Goal: Find specific page/section: Find specific page/section

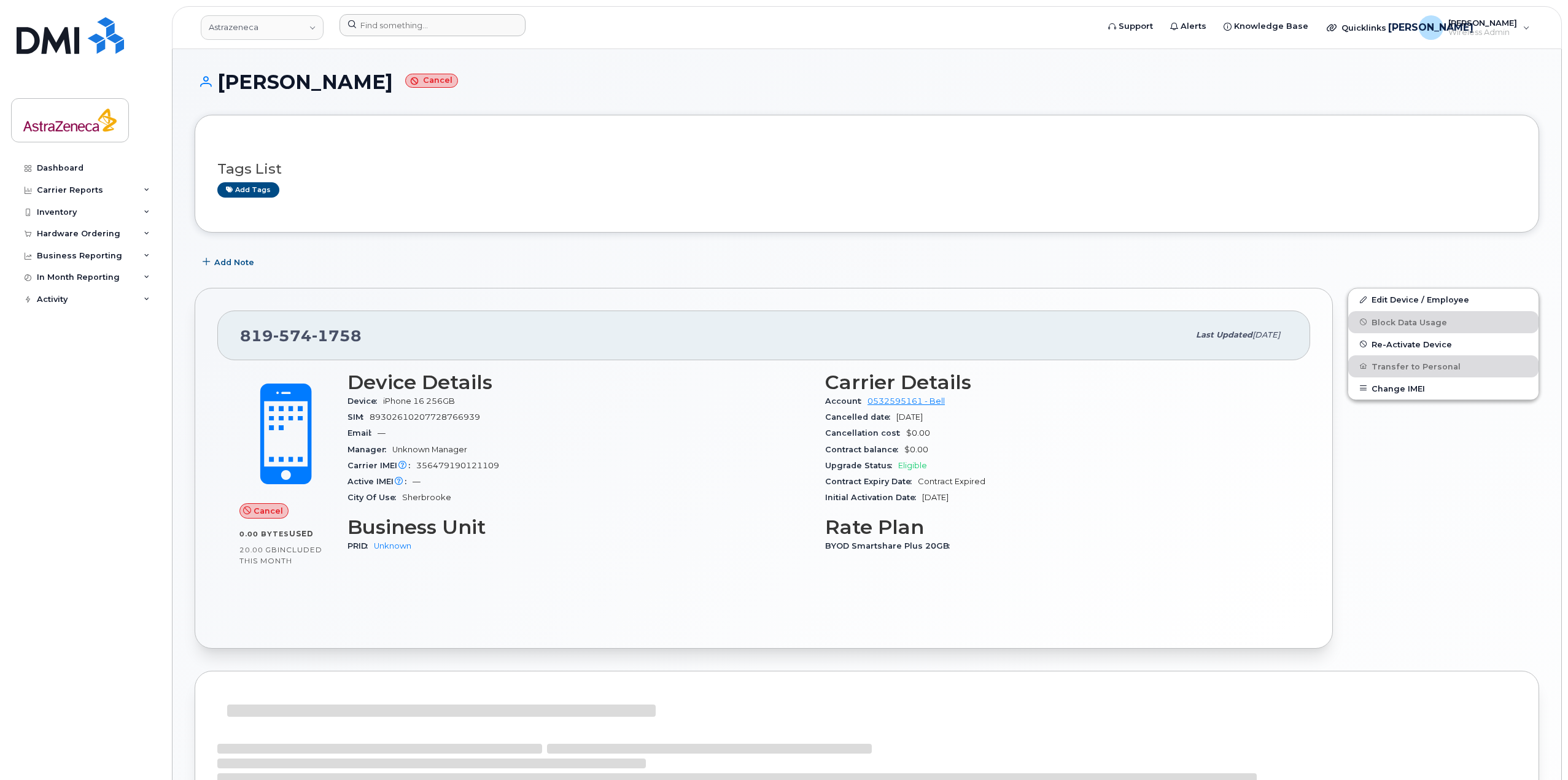
click at [449, 36] on div at bounding box center [714, 27] width 770 height 27
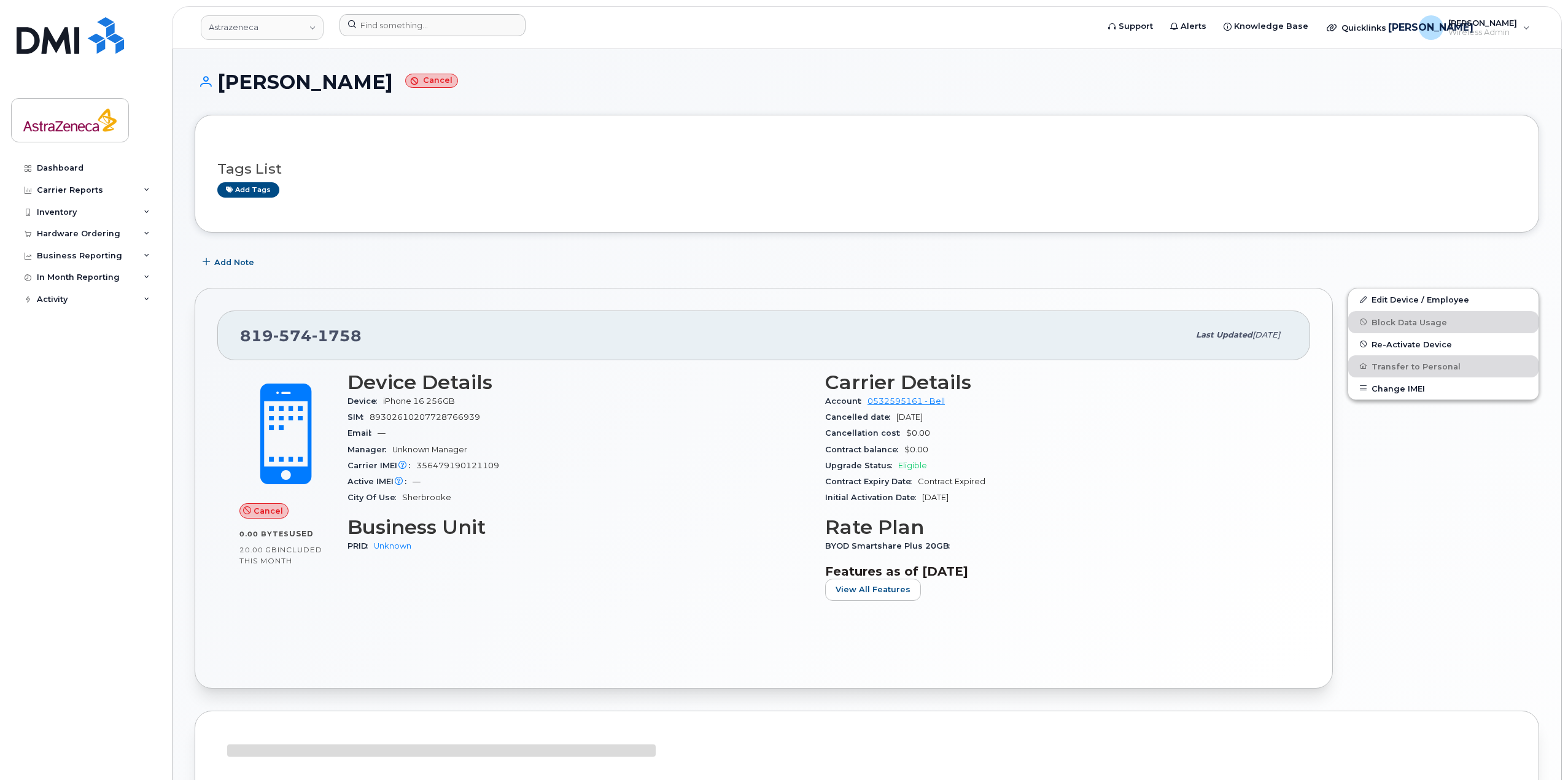
click at [339, 38] on div at bounding box center [714, 27] width 770 height 27
click at [302, 36] on link "Astrazeneca" at bounding box center [262, 27] width 123 height 24
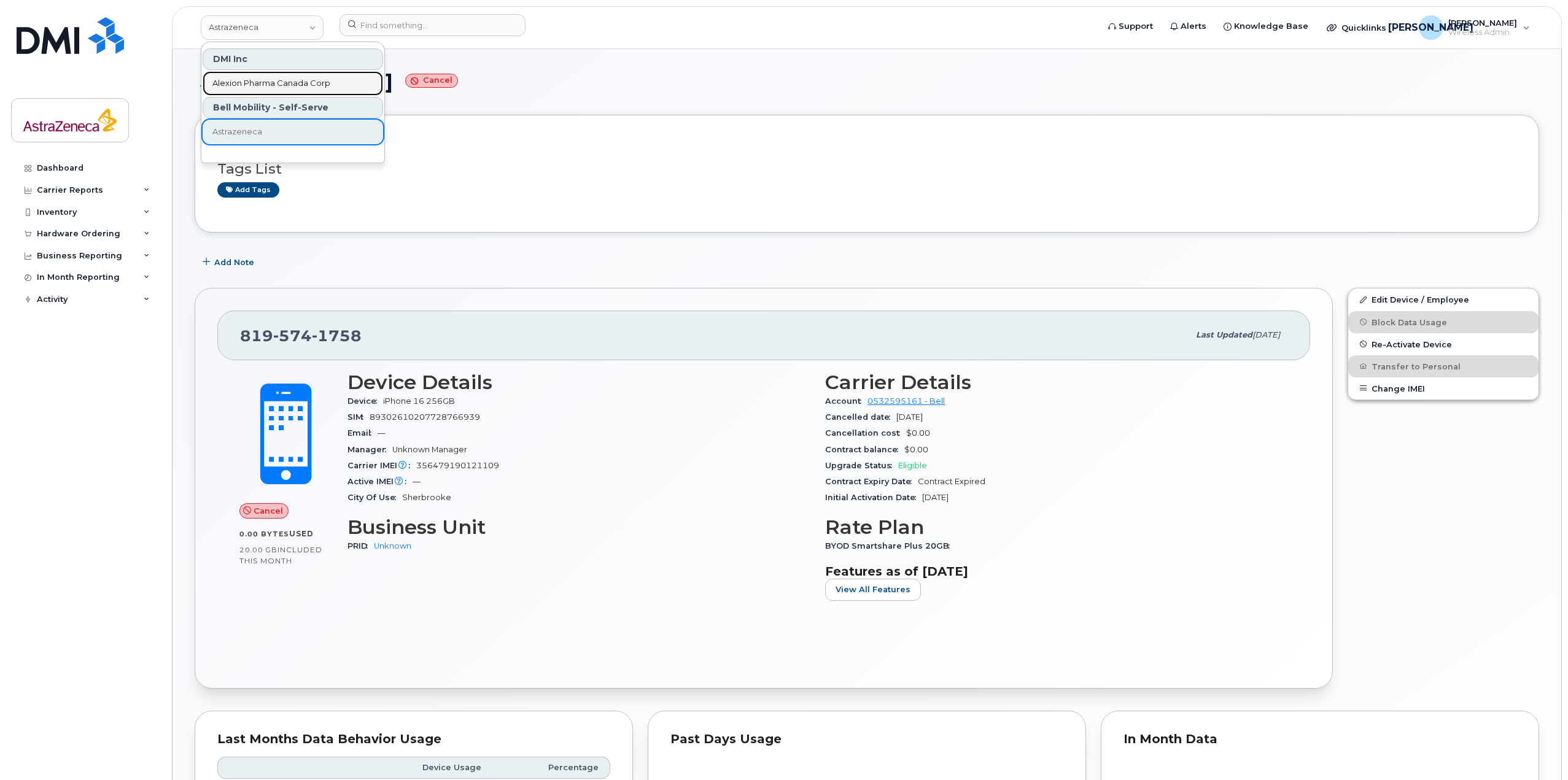
click at [266, 86] on span "Alexion Pharma Canada Corp" at bounding box center [271, 83] width 118 height 13
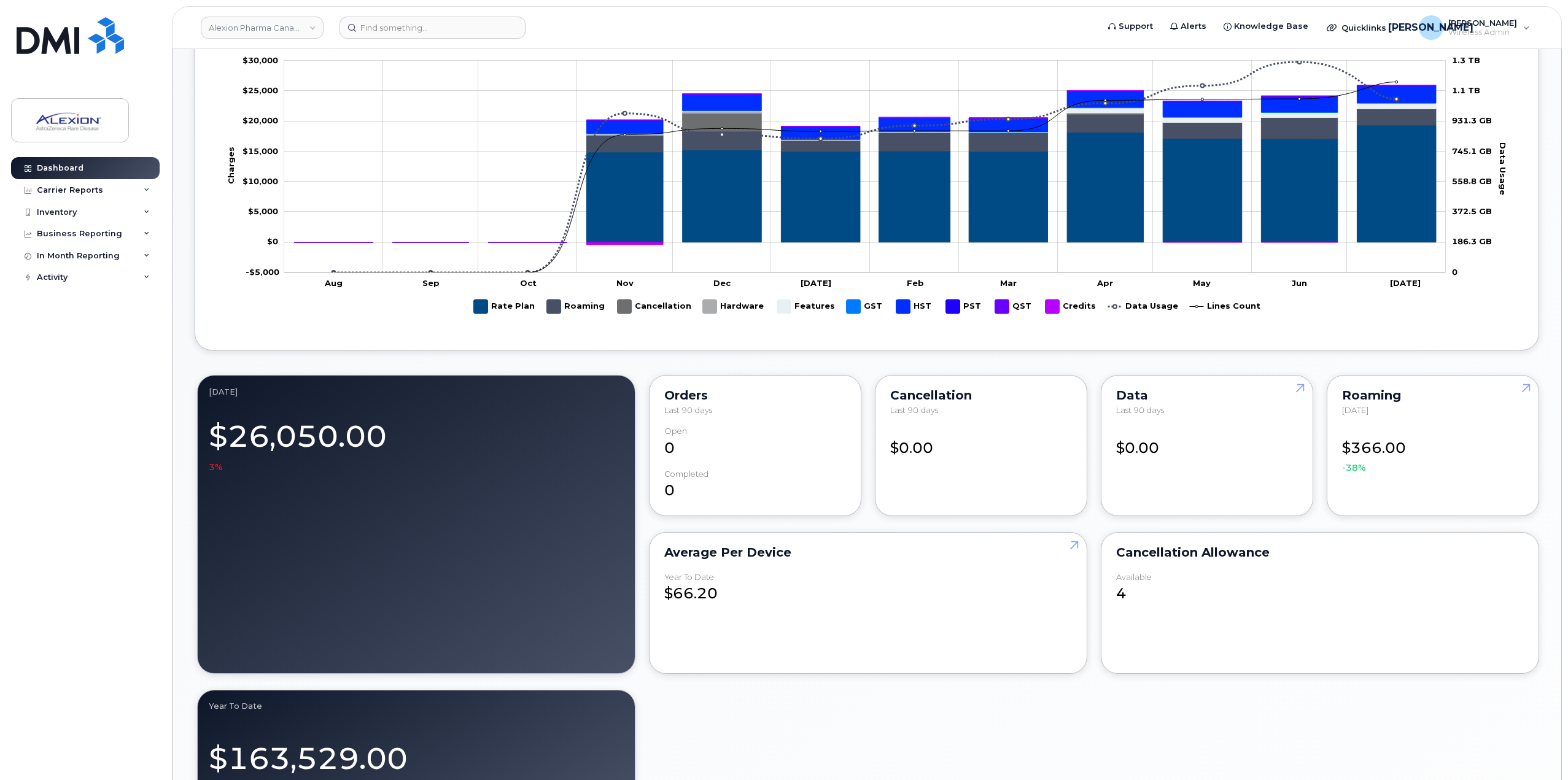
scroll to position [123, 0]
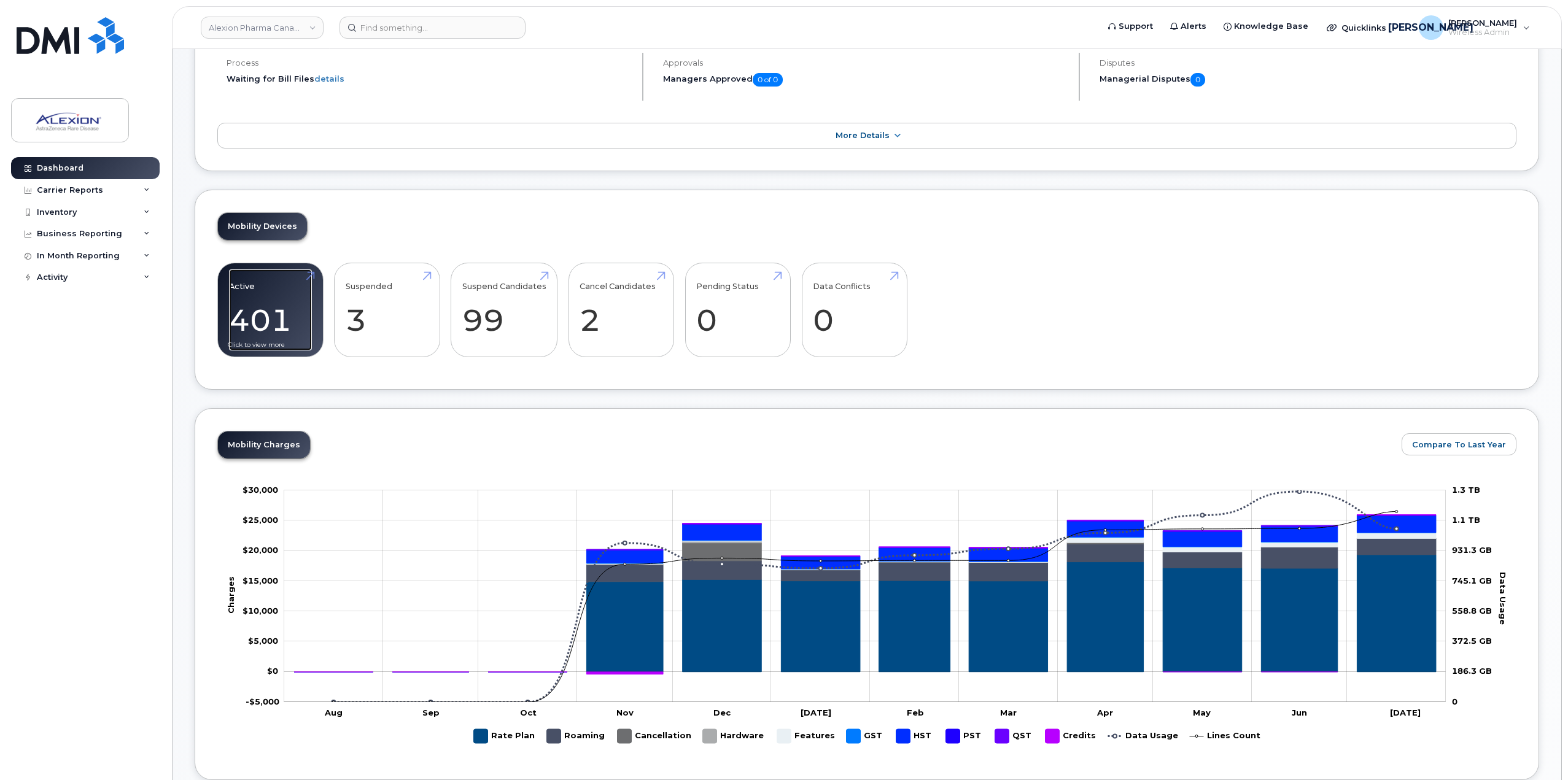
drag, startPoint x: 284, startPoint y: 319, endPoint x: 316, endPoint y: 345, distance: 41.2
click at [284, 319] on link "Active 401" at bounding box center [270, 310] width 83 height 81
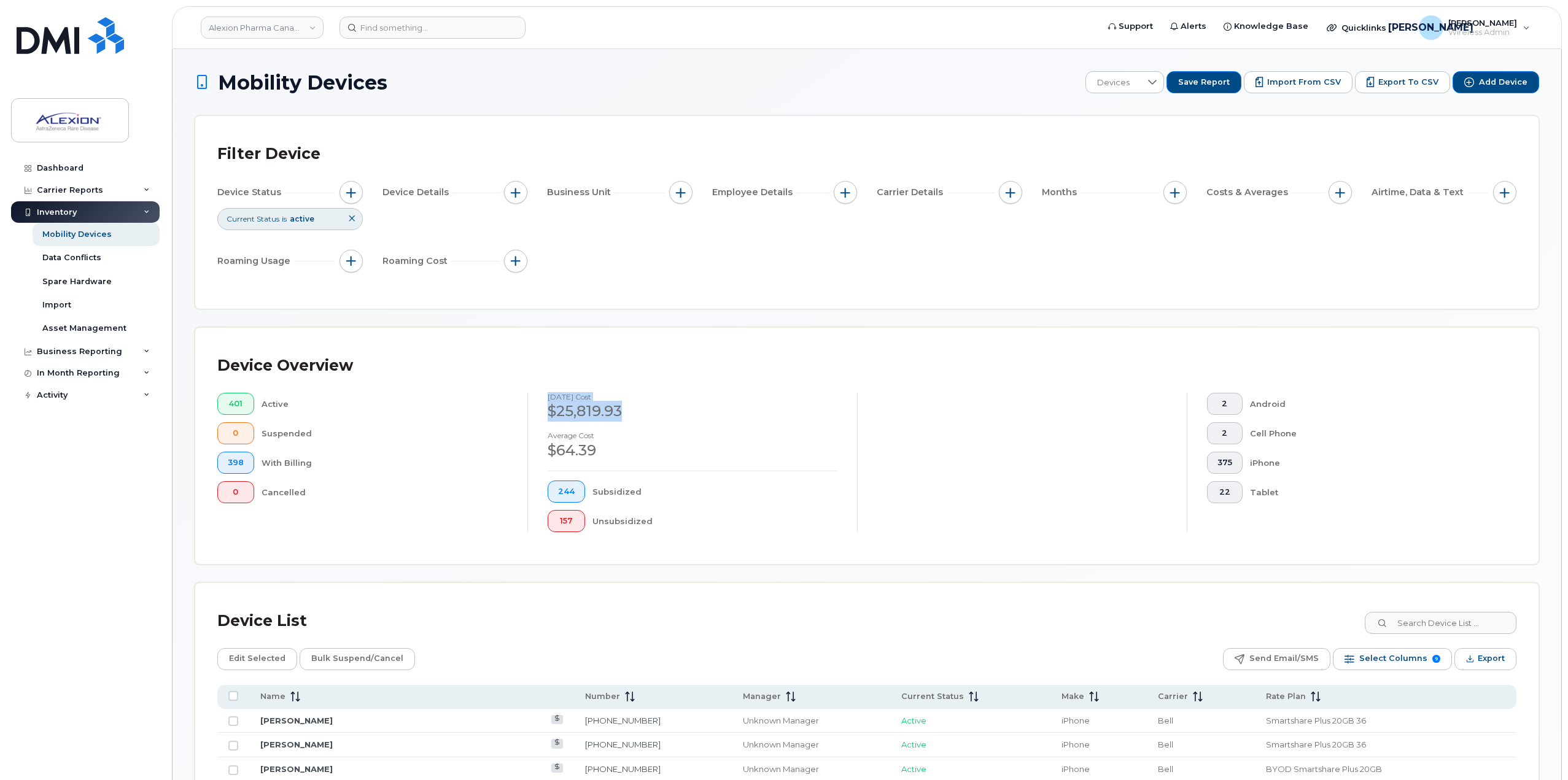
drag, startPoint x: 673, startPoint y: 412, endPoint x: 536, endPoint y: 387, distance: 139.3
click at [536, 387] on div "Device Overview 401 Active 0 Suspended 398 With Billing 0 Cancelled July 2025 c…" at bounding box center [867, 446] width 1299 height 192
click at [407, 28] on input at bounding box center [433, 27] width 186 height 22
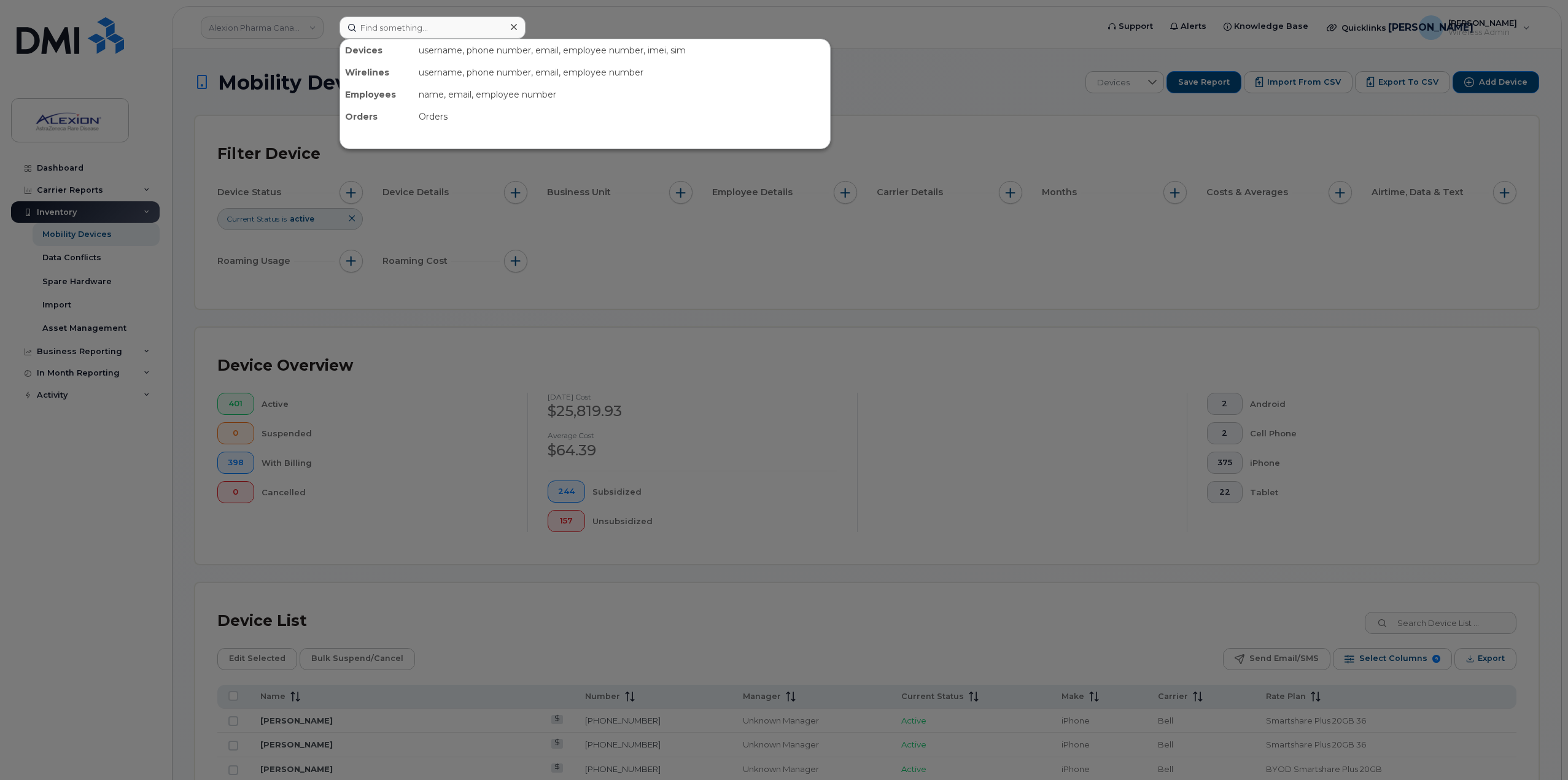
drag, startPoint x: 407, startPoint y: 28, endPoint x: 291, endPoint y: 21, distance: 116.2
click at [291, 21] on div at bounding box center [784, 390] width 1568 height 780
click at [291, 21] on link "Alexion Pharma Canada Corp" at bounding box center [262, 27] width 123 height 22
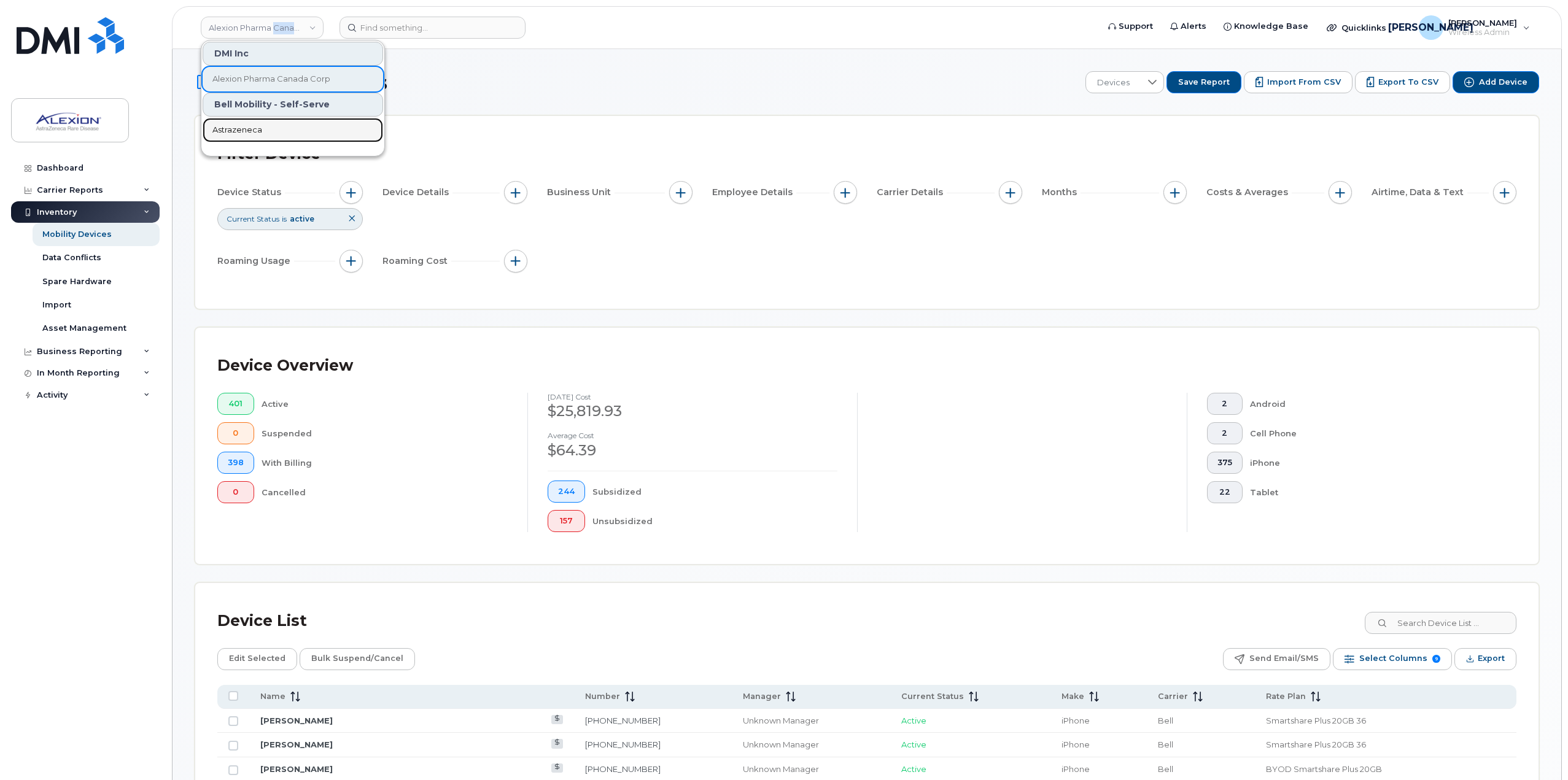
drag, startPoint x: 297, startPoint y: 123, endPoint x: 324, endPoint y: 106, distance: 31.9
click at [297, 124] on link "Astrazeneca" at bounding box center [293, 129] width 180 height 24
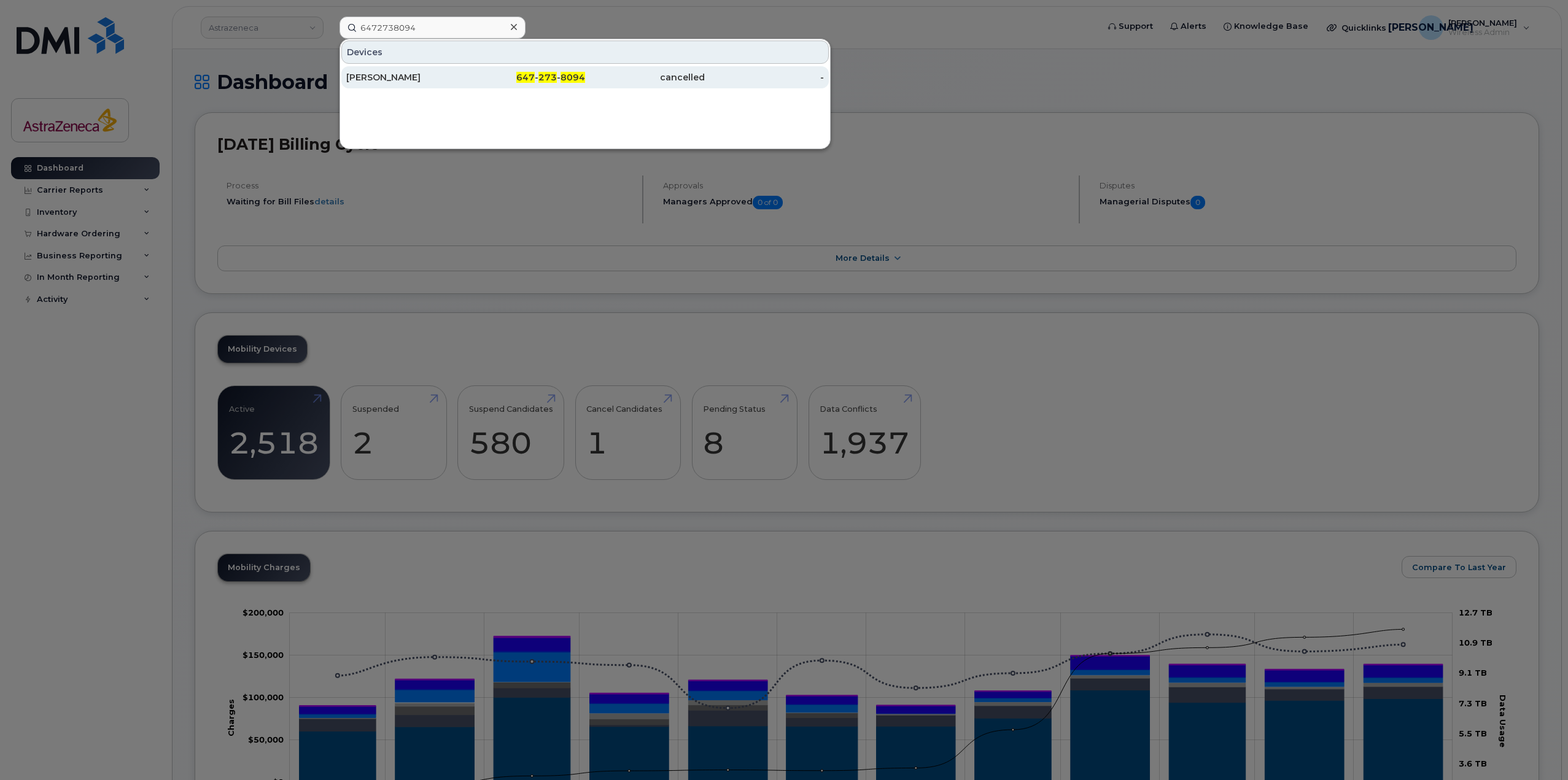
type input "6472738094"
click at [466, 84] on div "[PERSON_NAME]" at bounding box center [525, 77] width 120 height 22
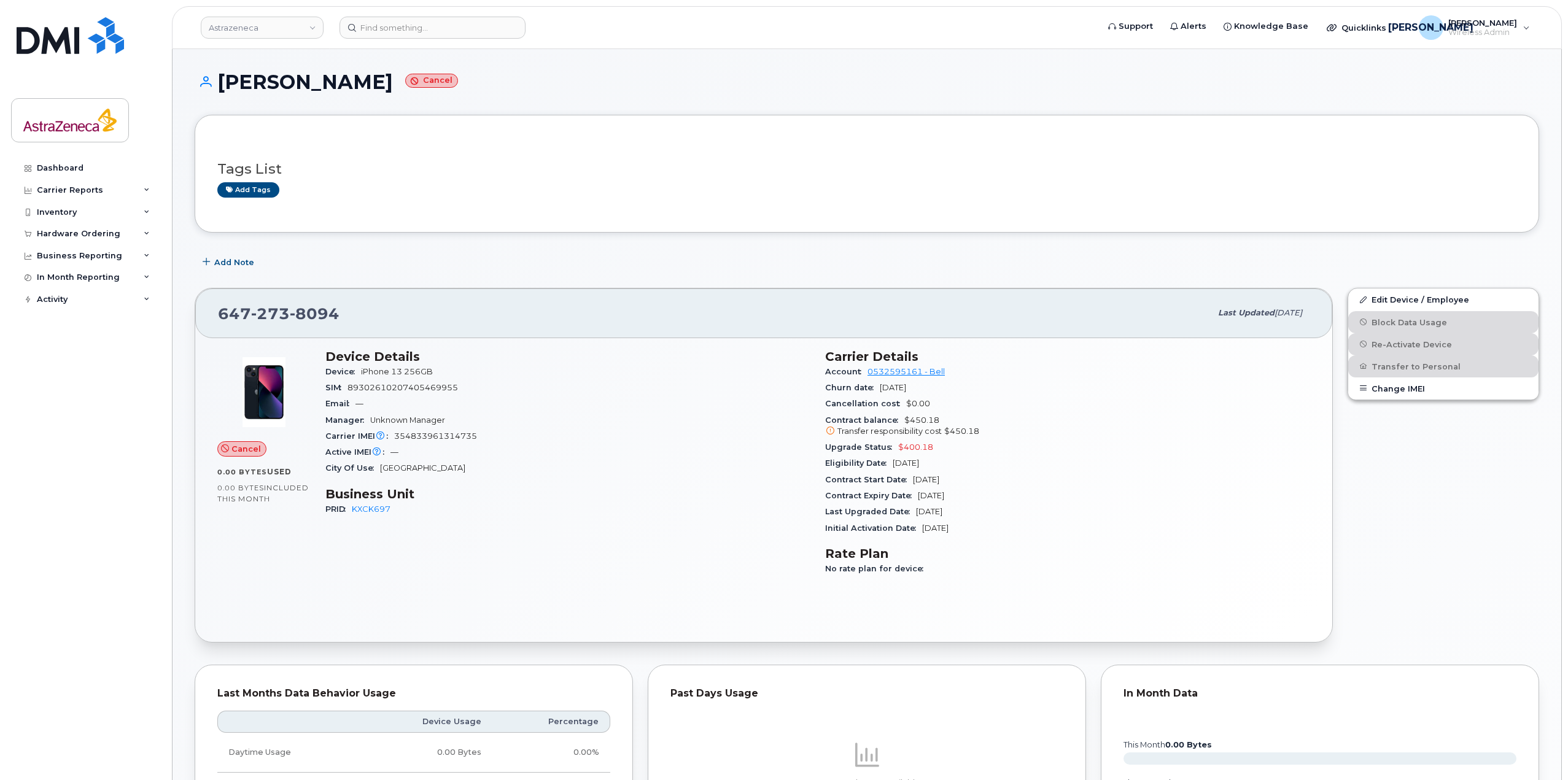
click at [929, 448] on span "$400.18" at bounding box center [915, 447] width 35 height 9
click at [908, 443] on span "$400.18" at bounding box center [915, 447] width 35 height 9
